Goal: Check status: Check status

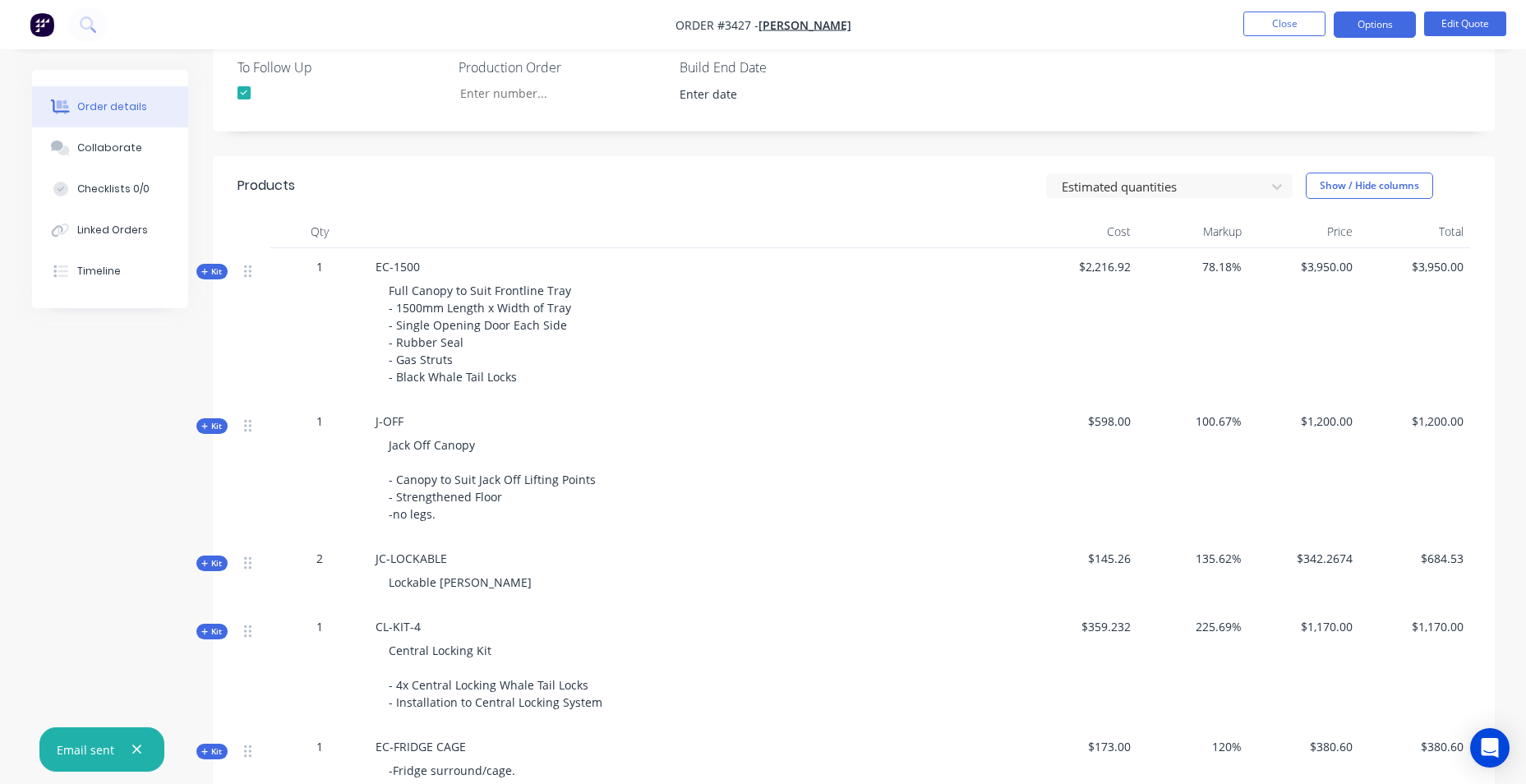
scroll to position [575, 0]
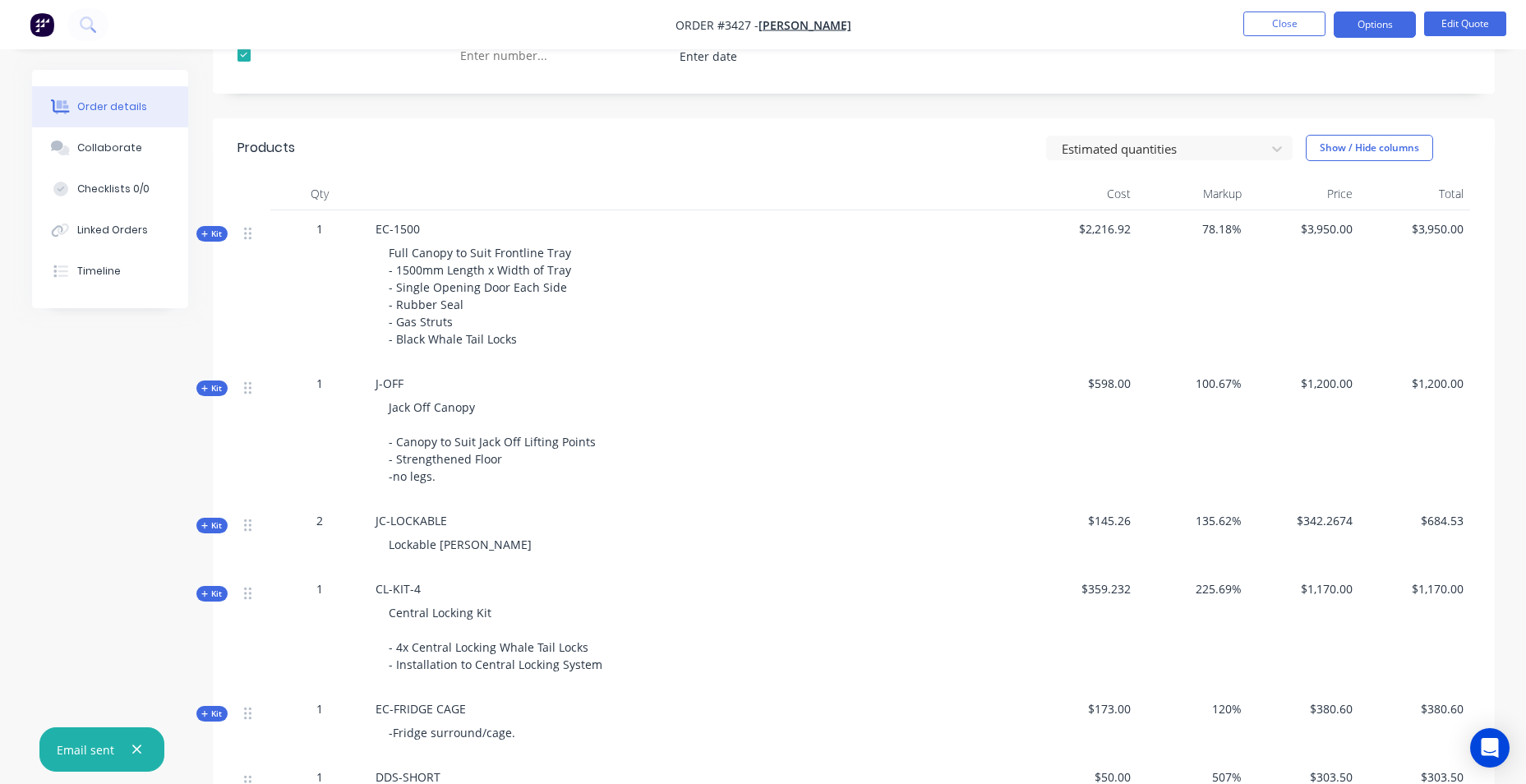
click at [201, 228] on span "Kit" at bounding box center [212, 233] width 22 height 12
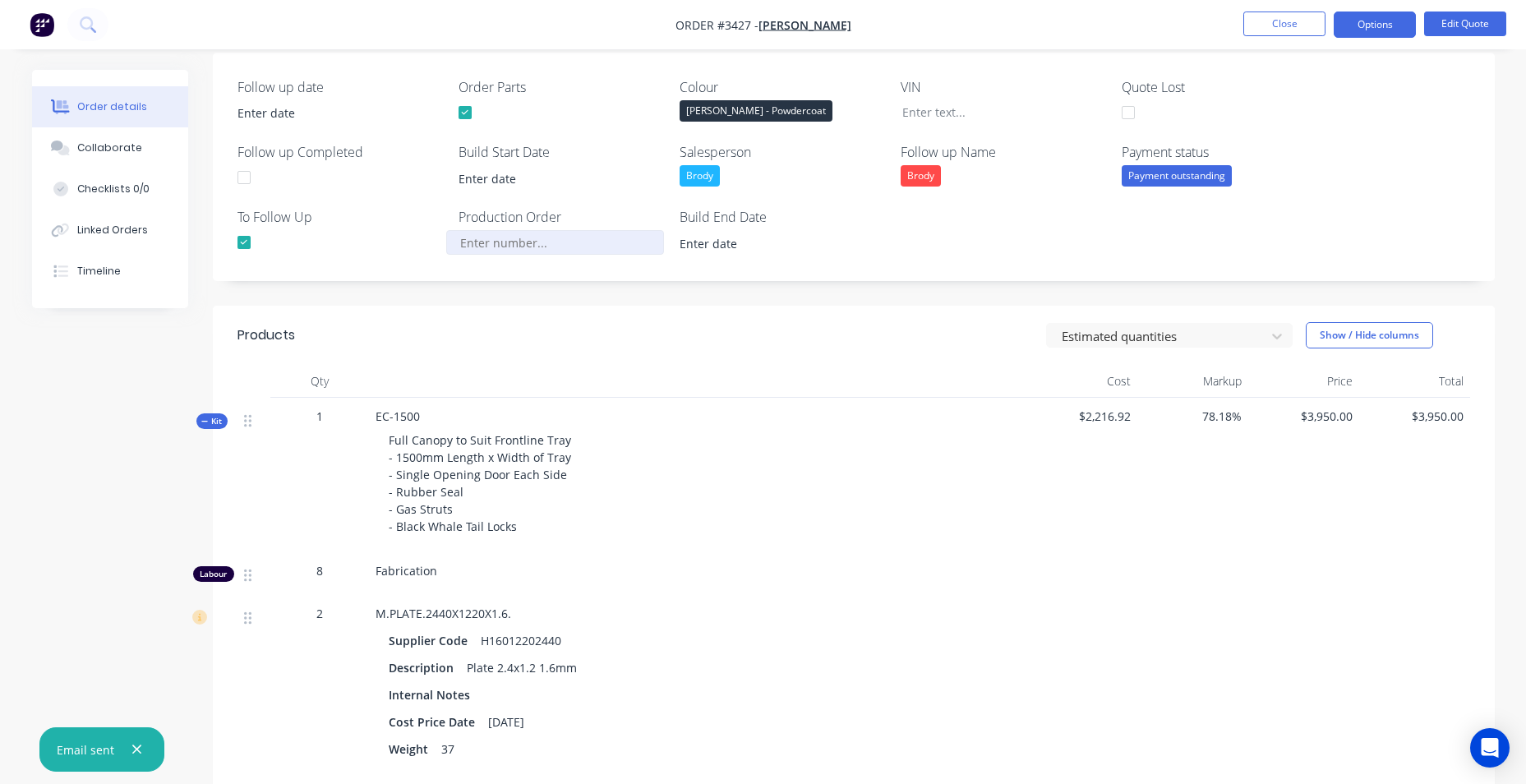
scroll to position [493, 0]
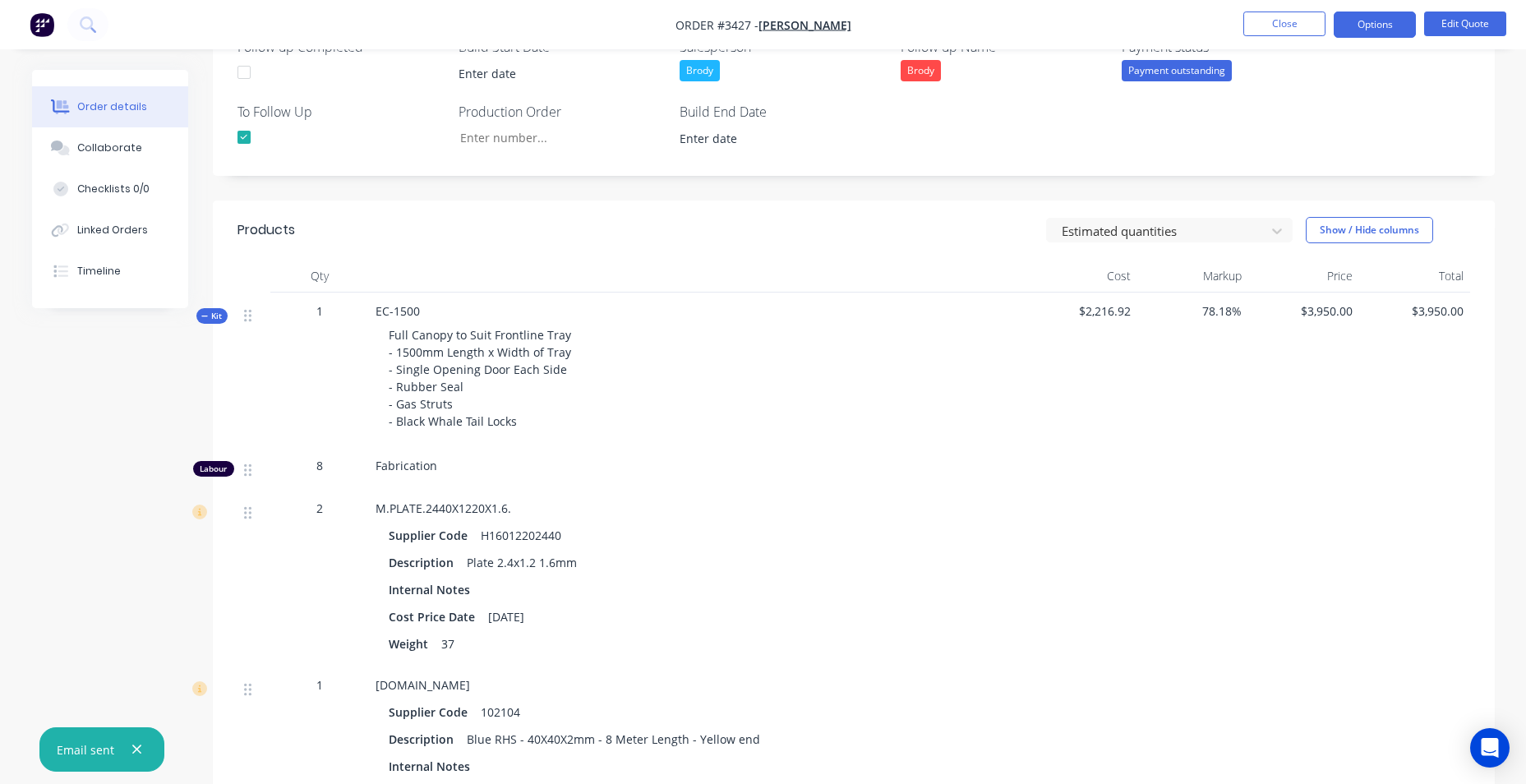
click at [198, 319] on button "Kit" at bounding box center [212, 316] width 31 height 16
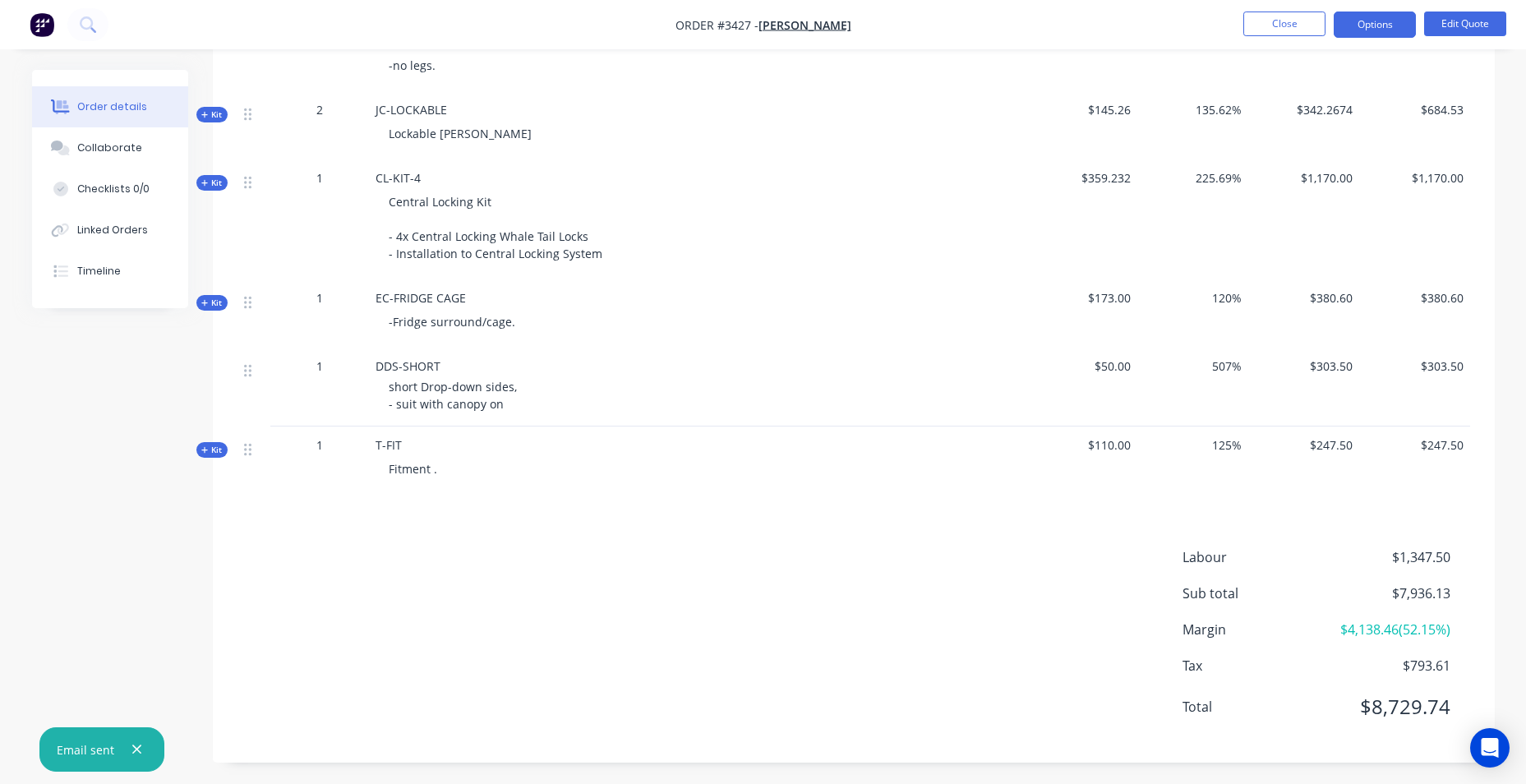
scroll to position [989, 0]
click at [943, 24] on nav "Order #3427 - [PERSON_NAME] Close Options Edit Quote" at bounding box center [763, 24] width 1526 height 49
click at [1052, 19] on nav "Order #3427 - [PERSON_NAME] Close Options Edit Quote" at bounding box center [763, 24] width 1526 height 49
click at [1023, 17] on nav "Order #3427 - [PERSON_NAME] Close Options Edit Quote" at bounding box center [763, 24] width 1526 height 49
click at [1046, 8] on nav "Order #3427 - [PERSON_NAME] Close Options Edit Quote" at bounding box center [763, 24] width 1526 height 49
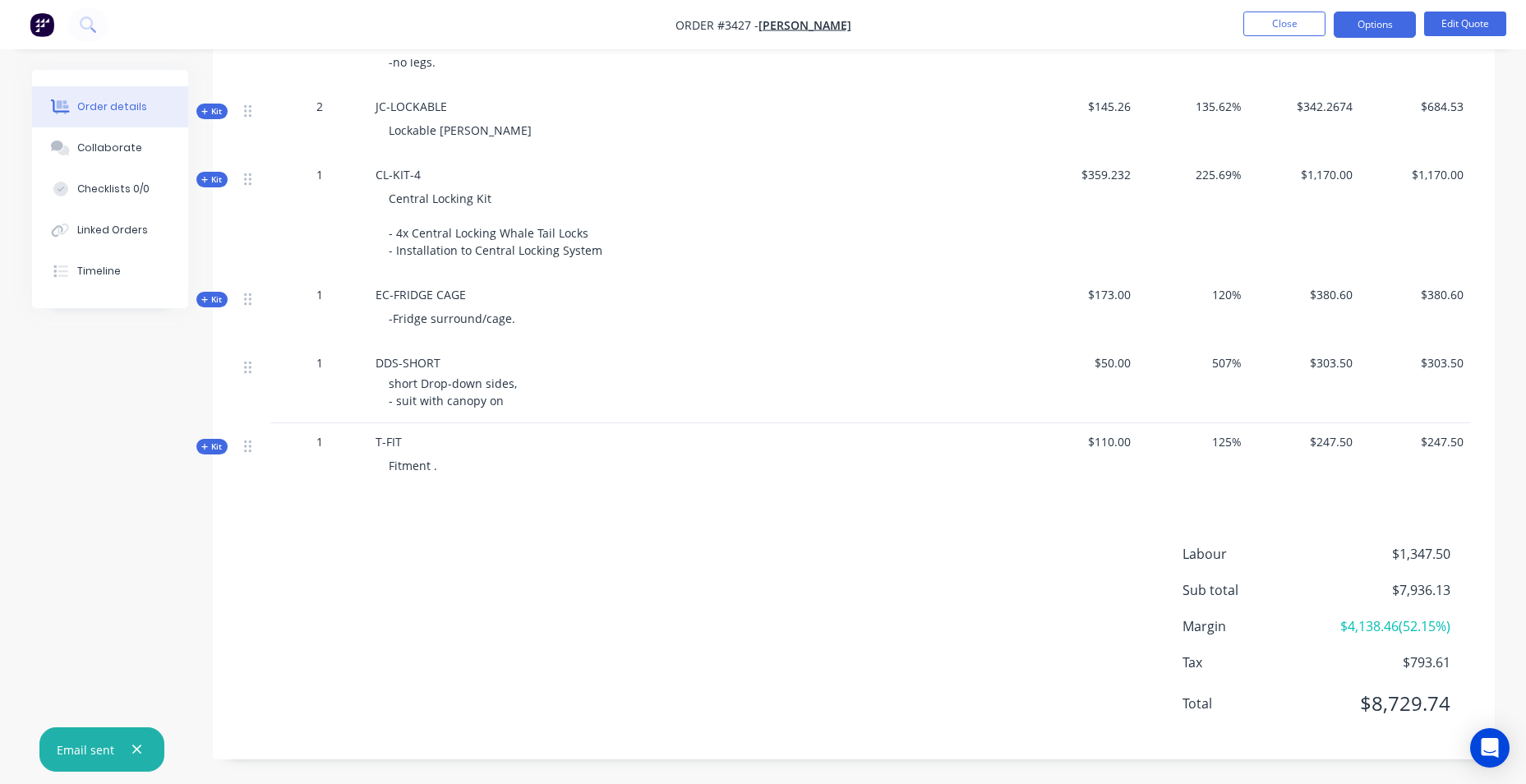
click at [591, 34] on nav "Order #3427 - [PERSON_NAME] Close Options Edit Quote" at bounding box center [763, 24] width 1526 height 49
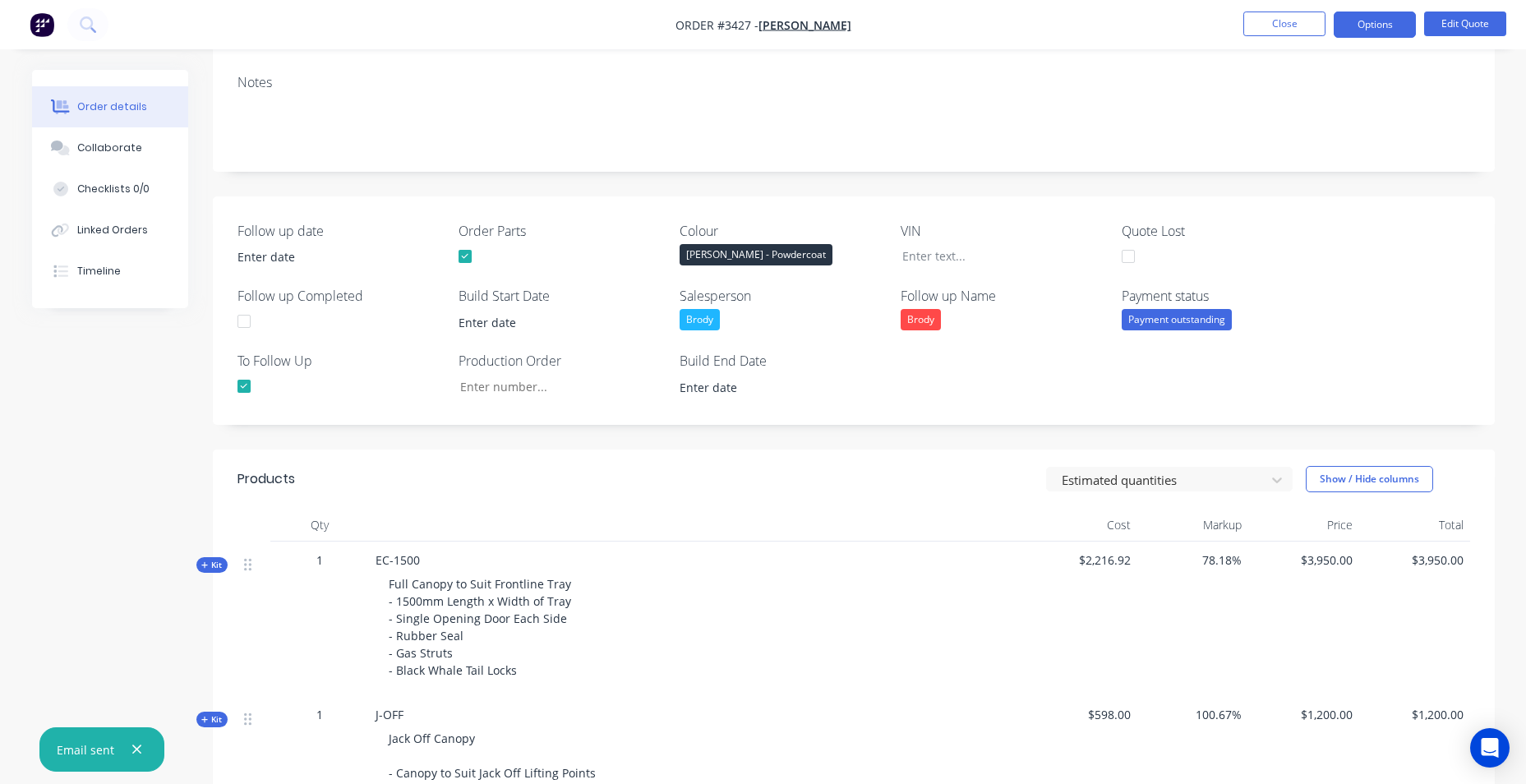
scroll to position [0, 0]
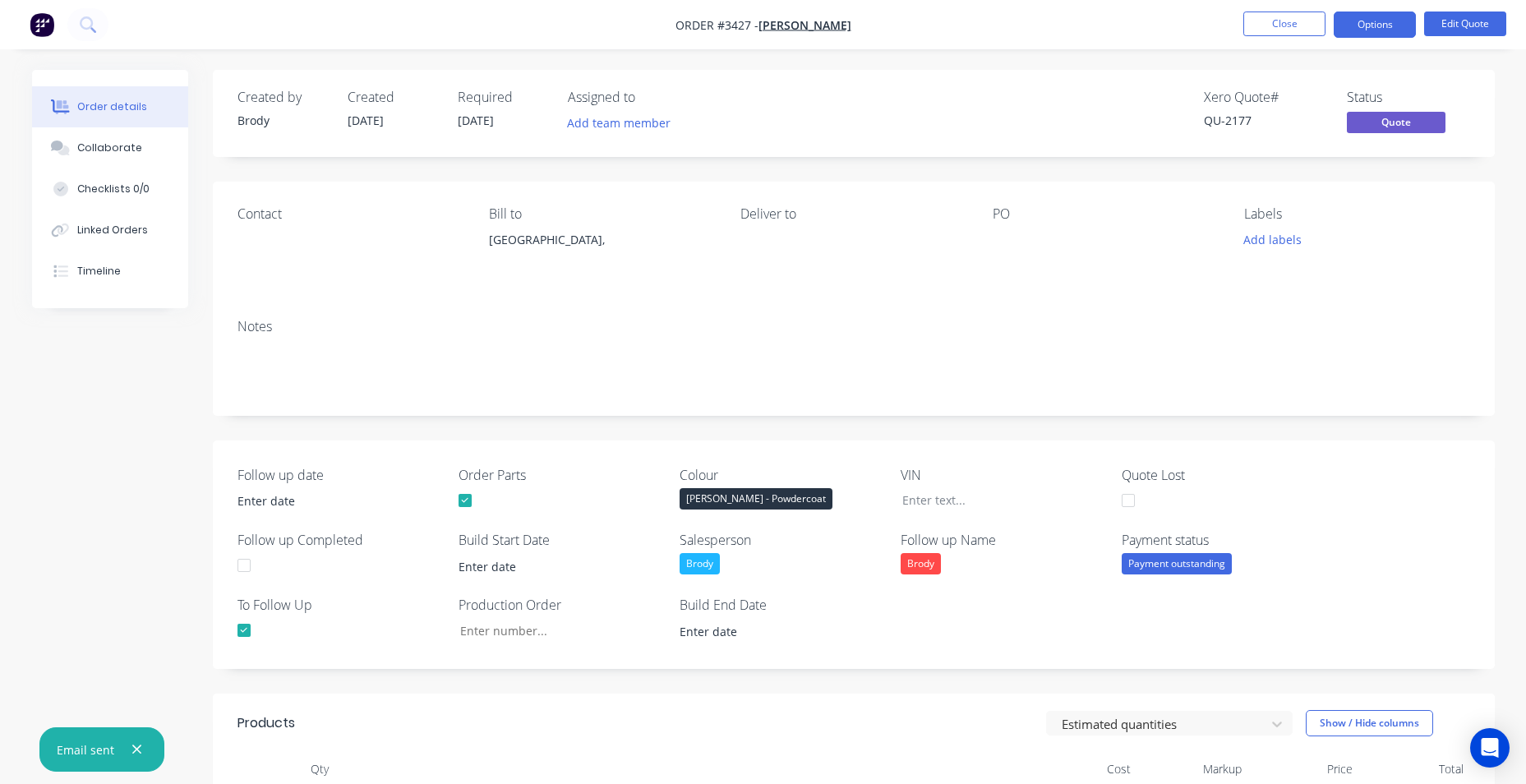
click at [511, 15] on nav "Order #3427 - [PERSON_NAME] Close Options Edit Quote" at bounding box center [763, 24] width 1526 height 49
click at [502, 17] on nav "Order #3427 - [PERSON_NAME] Close Options Edit Quote" at bounding box center [763, 24] width 1526 height 49
click at [492, 20] on nav "Order #3427 - [PERSON_NAME] Close Options Edit Quote" at bounding box center [763, 24] width 1526 height 49
